Goal: Check status: Check status

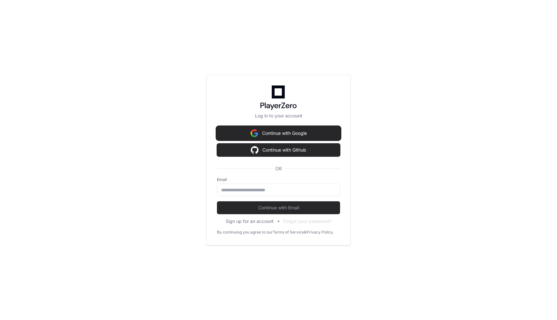
click at [292, 134] on button "Continue with Google" at bounding box center [278, 133] width 123 height 13
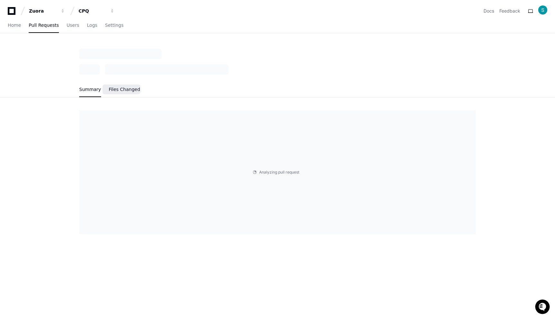
click at [127, 83] on link "Files Changed" at bounding box center [125, 89] width 32 height 15
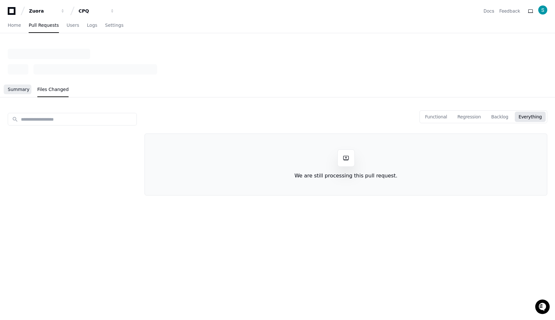
click at [27, 90] on span "Summary" at bounding box center [19, 89] width 22 height 4
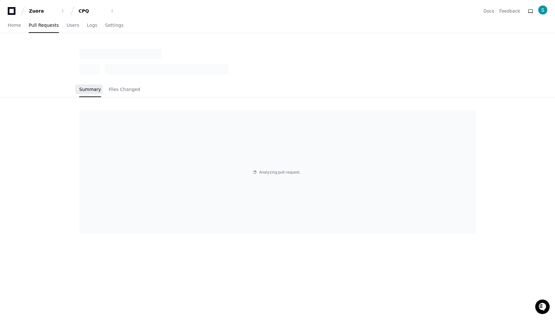
click at [107, 90] on div "Summary Files Changed" at bounding box center [109, 89] width 61 height 15
click at [125, 89] on span "Files Changed" at bounding box center [125, 89] width 32 height 4
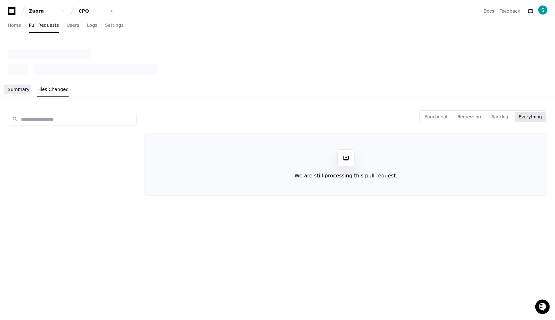
click at [19, 87] on span "Summary" at bounding box center [19, 89] width 22 height 4
